Goal: Task Accomplishment & Management: Complete application form

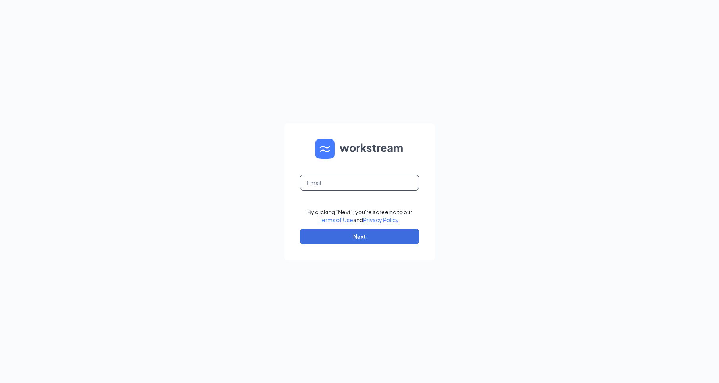
click at [381, 188] on input "text" at bounding box center [359, 183] width 119 height 16
type input "[EMAIL_ADDRESS][DOMAIN_NAME]"
click at [376, 238] on button "Next" at bounding box center [359, 237] width 119 height 16
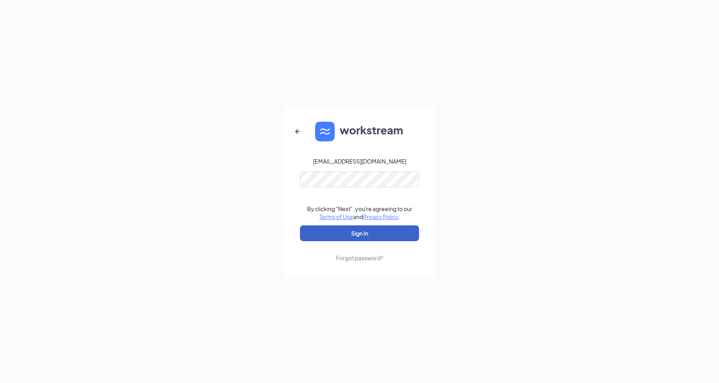
click at [373, 232] on button "Sign In" at bounding box center [359, 234] width 119 height 16
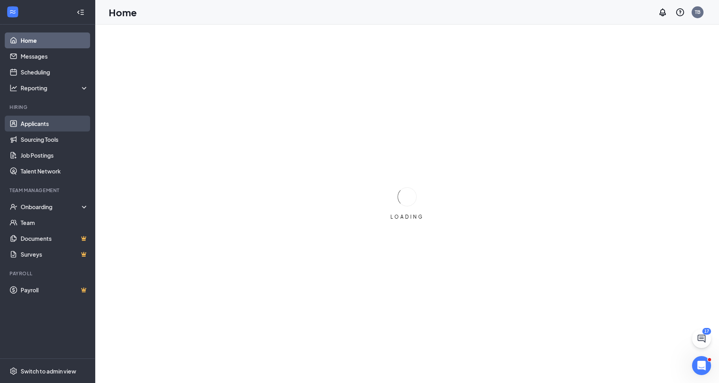
click at [32, 128] on link "Applicants" at bounding box center [55, 124] width 68 height 16
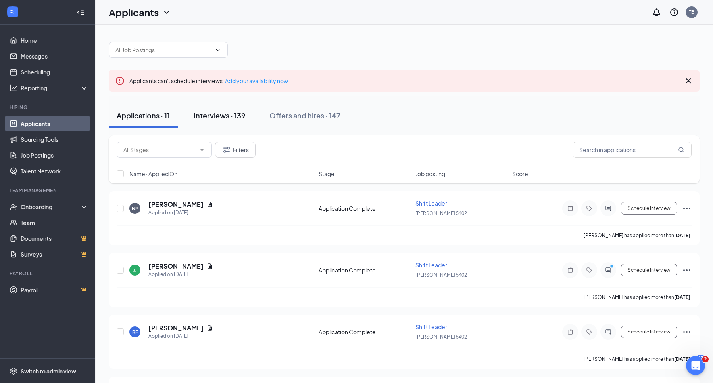
click at [222, 119] on div "Interviews · 139" at bounding box center [220, 116] width 52 height 10
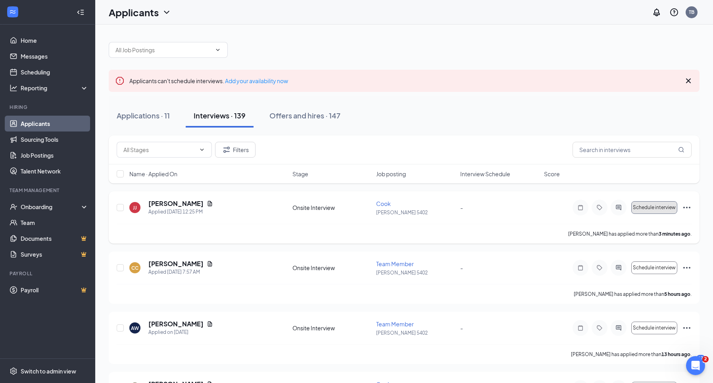
click at [659, 208] on span "Schedule interview" at bounding box center [654, 208] width 43 height 6
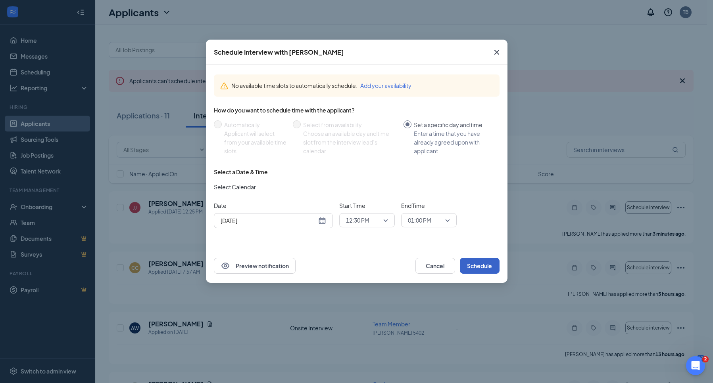
click at [476, 261] on button "Schedule" at bounding box center [480, 266] width 40 height 16
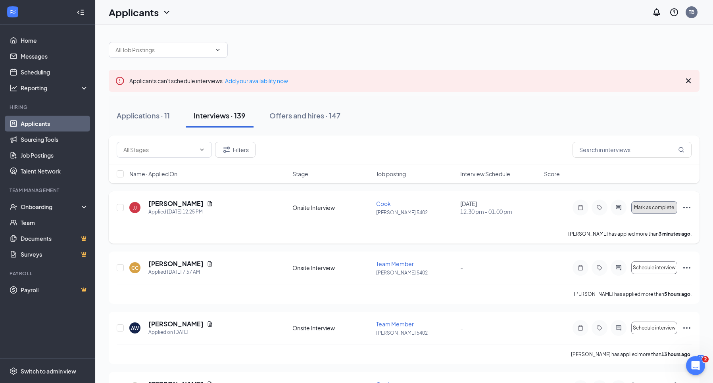
click at [652, 211] on button "Mark as complete" at bounding box center [654, 207] width 46 height 13
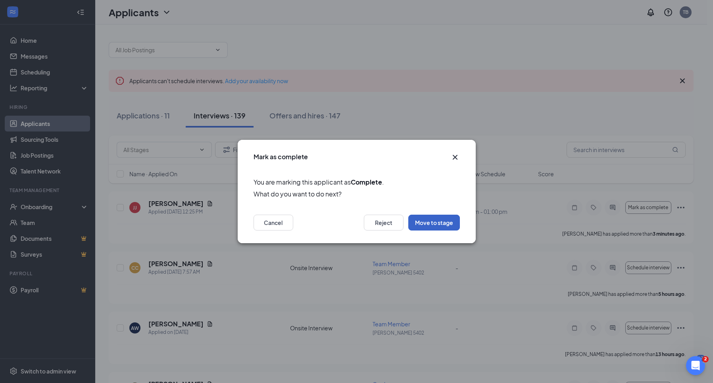
click at [430, 222] on button "Move to stage" at bounding box center [434, 223] width 52 height 16
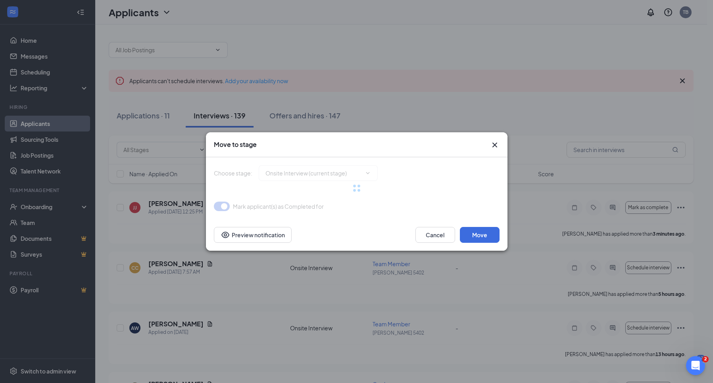
type input "Hiring Complete (final stage)"
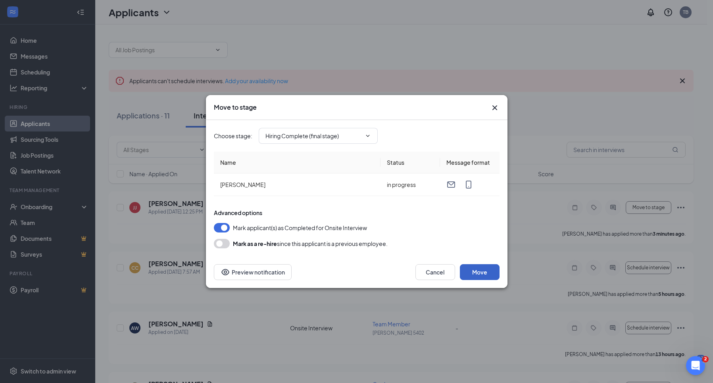
click at [470, 274] on button "Move" at bounding box center [480, 273] width 40 height 16
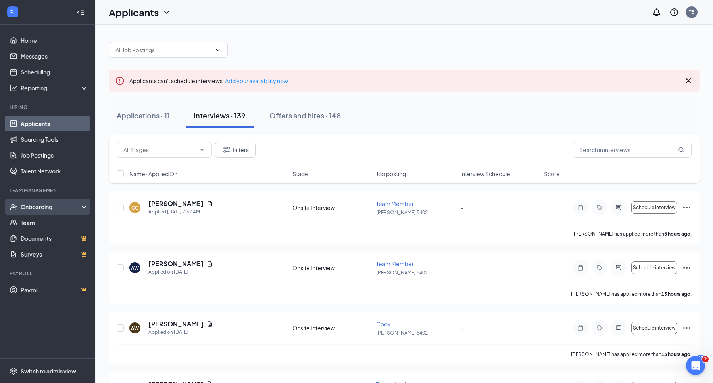
click at [42, 205] on div "Onboarding" at bounding box center [51, 207] width 61 height 8
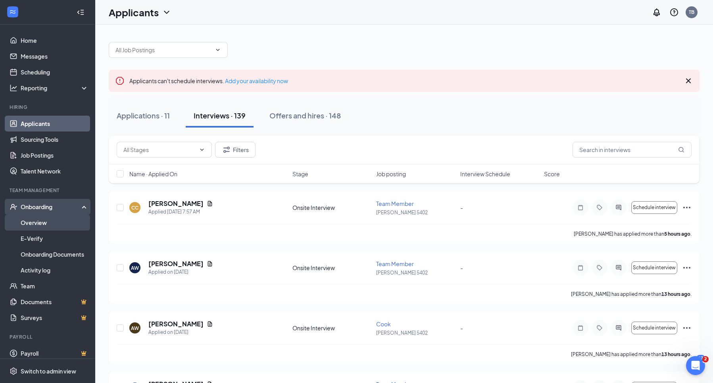
click at [55, 221] on link "Overview" at bounding box center [55, 223] width 68 height 16
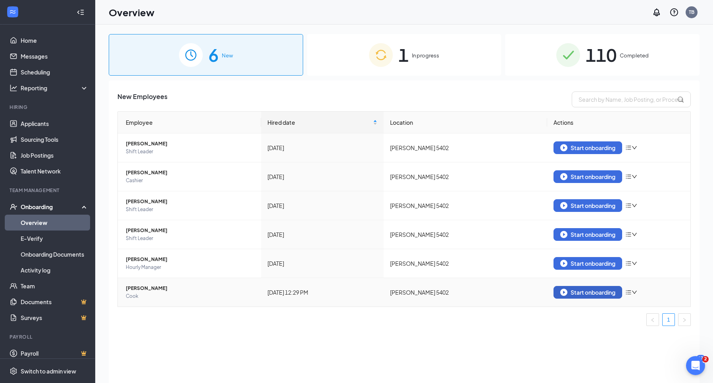
click at [593, 294] on div "Start onboarding" at bounding box center [587, 292] width 55 height 7
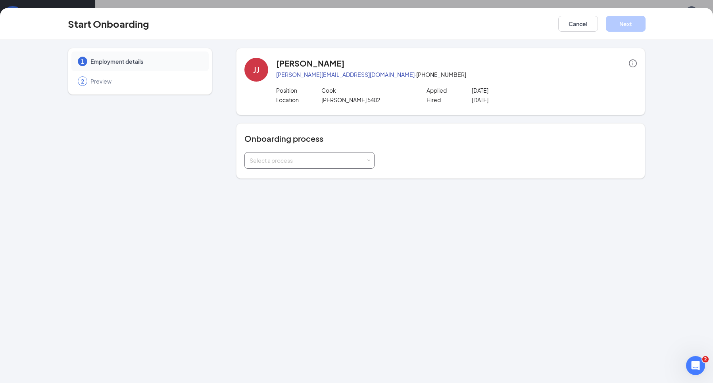
click at [365, 163] on div "Select a process" at bounding box center [307, 161] width 116 height 8
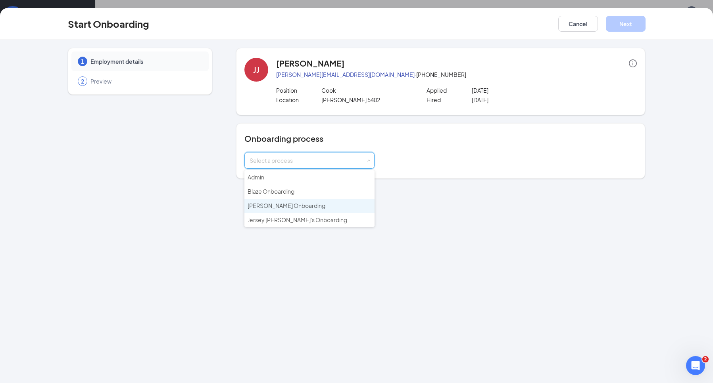
click at [286, 210] on li "[PERSON_NAME] Onboarding" at bounding box center [309, 206] width 130 height 14
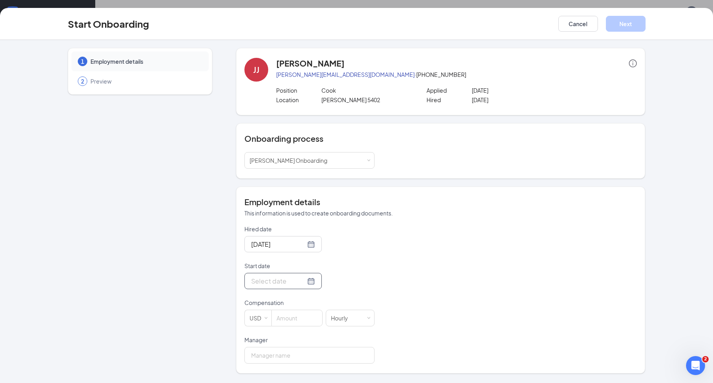
click at [304, 280] on div at bounding box center [283, 281] width 64 height 10
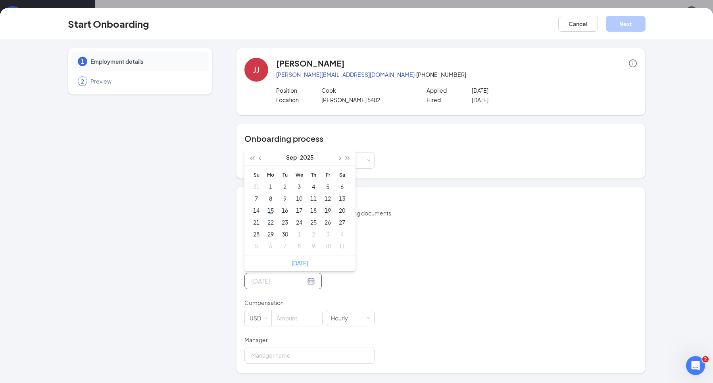
type input "[DATE]"
click at [327, 212] on div "19" at bounding box center [328, 211] width 10 height 10
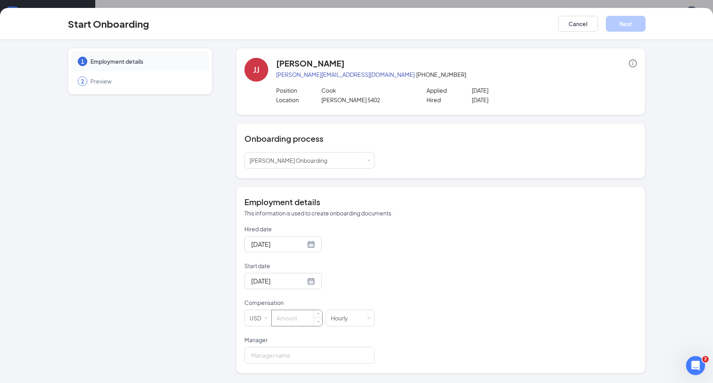
click at [309, 320] on input at bounding box center [297, 319] width 50 height 16
type input "14.5"
click at [303, 353] on input "Manager" at bounding box center [309, 355] width 130 height 17
type input "[PERSON_NAME]"
click at [624, 24] on button "Next" at bounding box center [626, 24] width 40 height 16
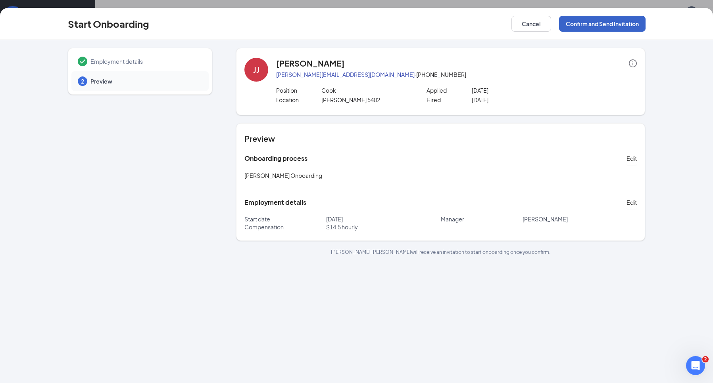
click at [624, 24] on button "Confirm and Send Invitation" at bounding box center [602, 24] width 86 height 16
